Goal: Transaction & Acquisition: Purchase product/service

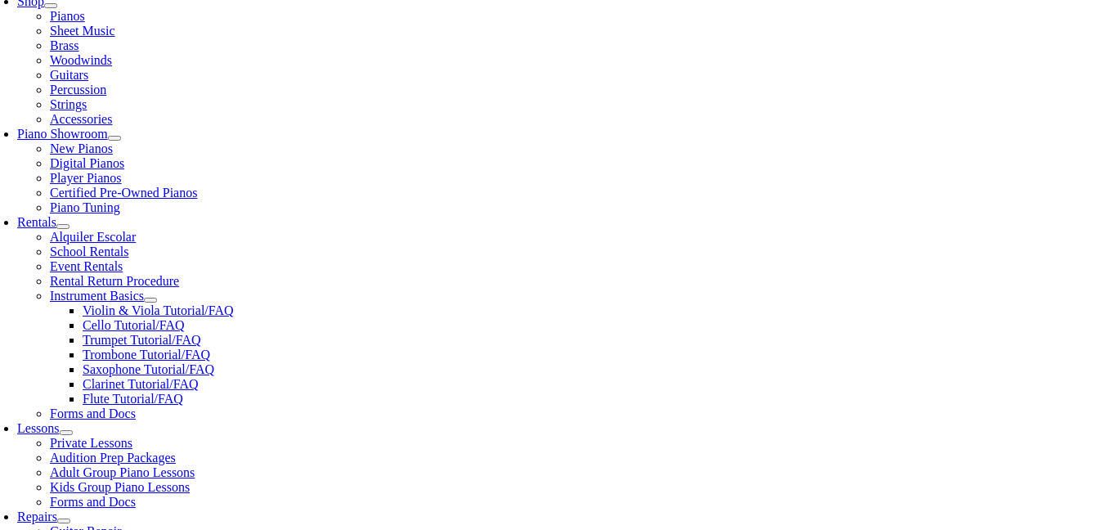
scroll to position [392, 0]
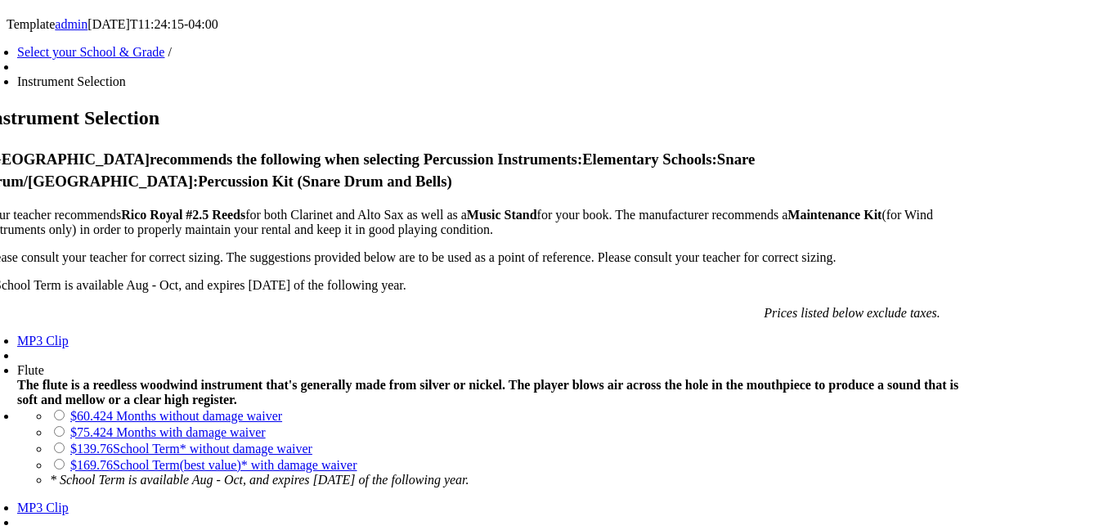
scroll to position [1093, 0]
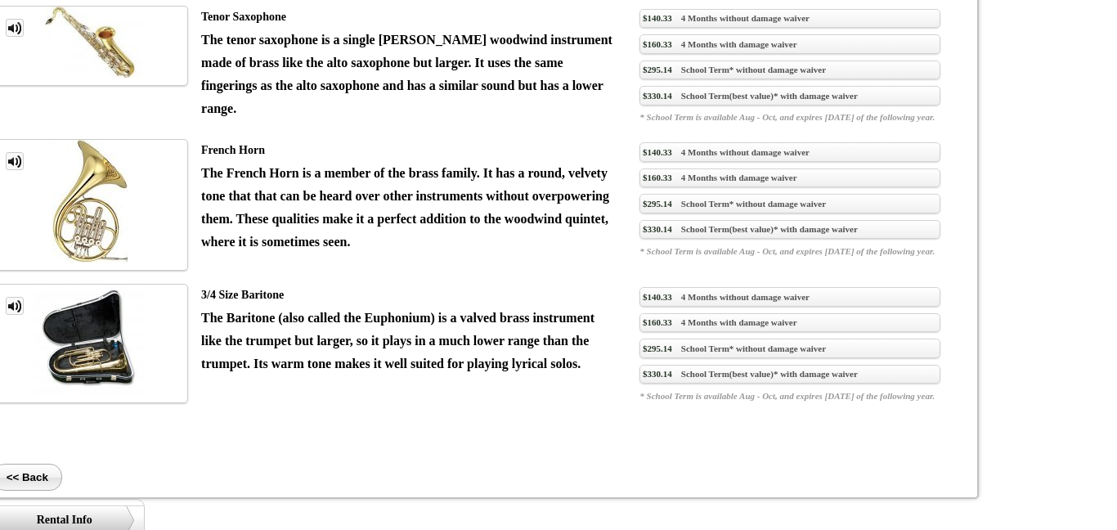
scroll to position [2457, 0]
